Goal: Find specific page/section

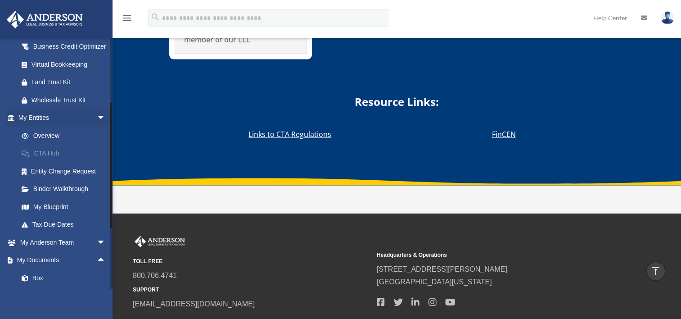
scroll to position [127, 0]
click at [97, 251] on span "arrow_drop_down" at bounding box center [106, 242] width 18 height 18
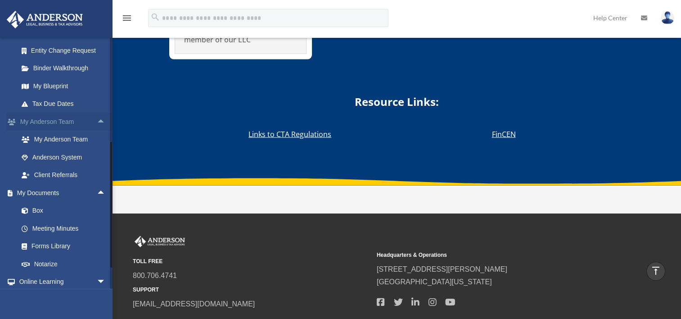
scroll to position [248, 0]
click at [65, 255] on link "Forms Library" at bounding box center [66, 246] width 107 height 18
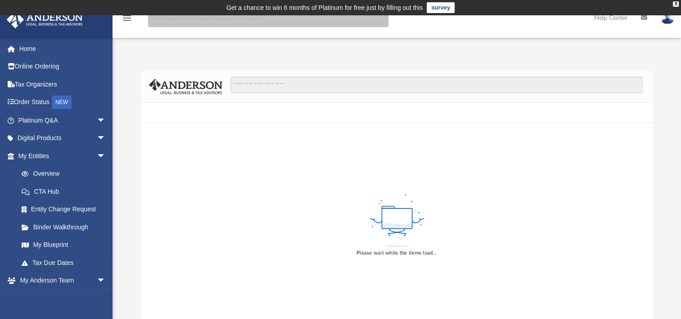
click at [282, 21] on input "search" at bounding box center [268, 18] width 240 height 18
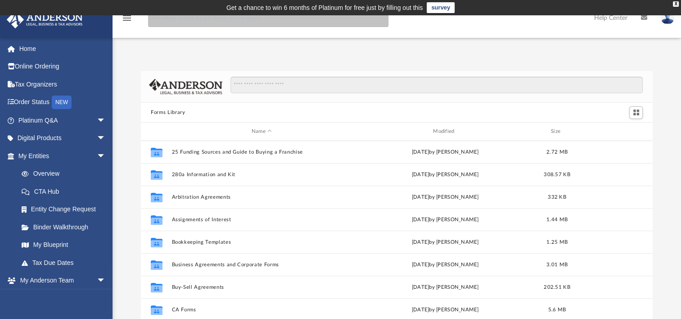
scroll to position [198, 504]
type input "**********"
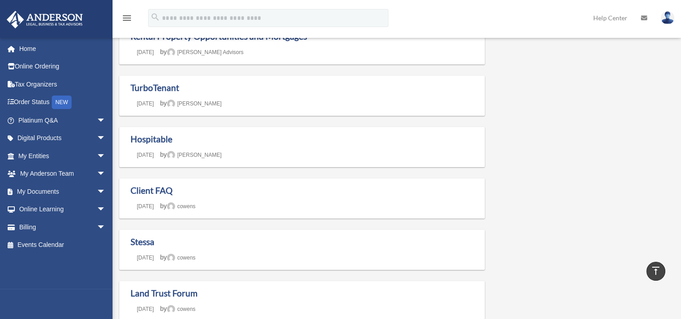
scroll to position [103, 0]
